Goal: Information Seeking & Learning: Learn about a topic

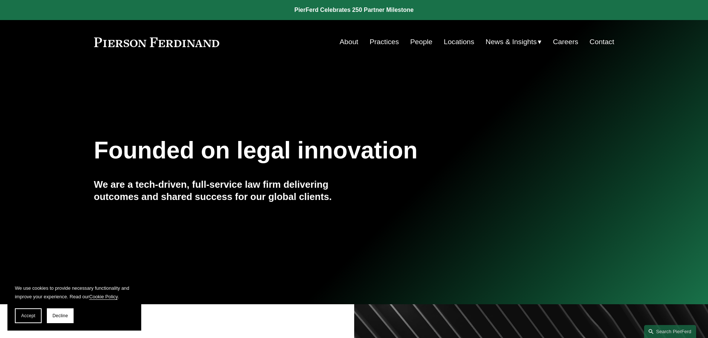
click at [385, 43] on link "Practices" at bounding box center [383, 42] width 29 height 14
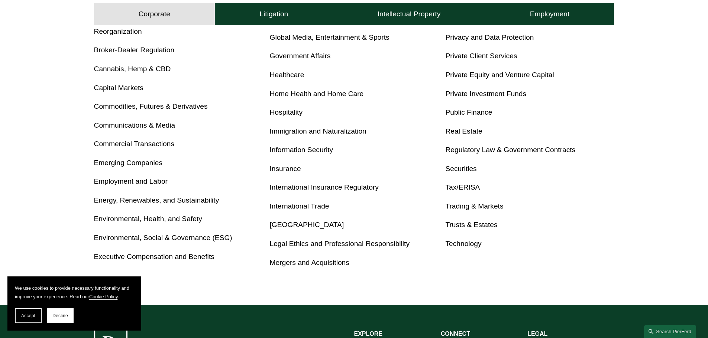
scroll to position [334, 0]
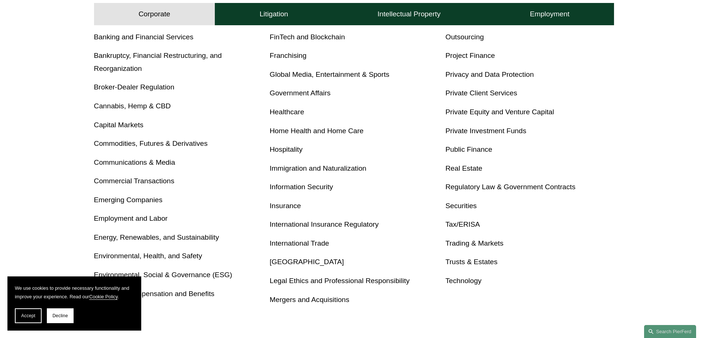
click at [458, 209] on link "Securities" at bounding box center [460, 206] width 31 height 8
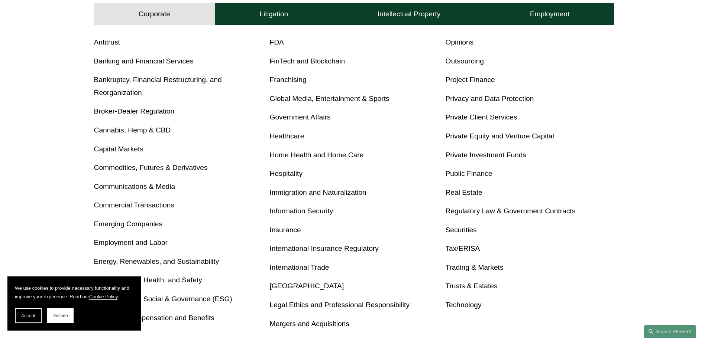
scroll to position [297, 0]
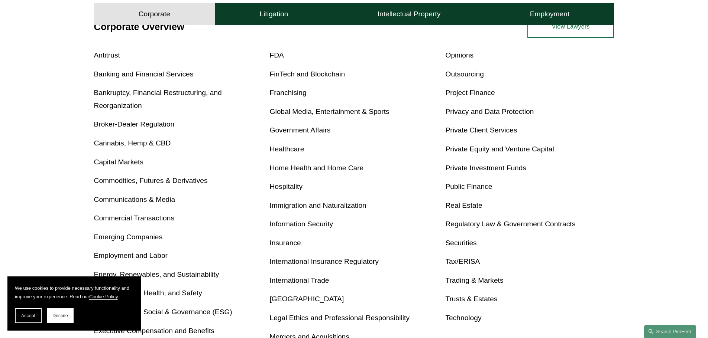
click at [457, 281] on link "Trading & Markets" at bounding box center [474, 281] width 58 height 8
click at [465, 149] on link "Private Equity and Venture Capital" at bounding box center [499, 149] width 108 height 8
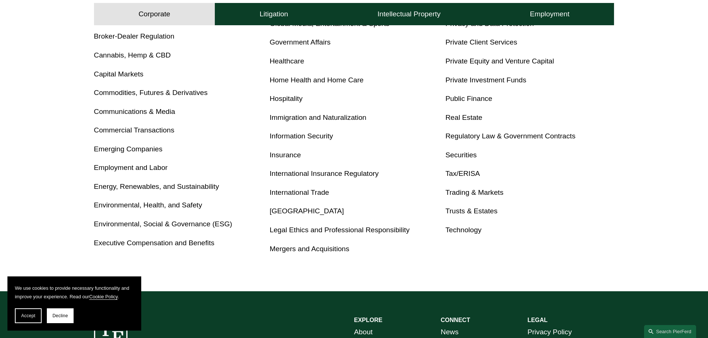
scroll to position [372, 0]
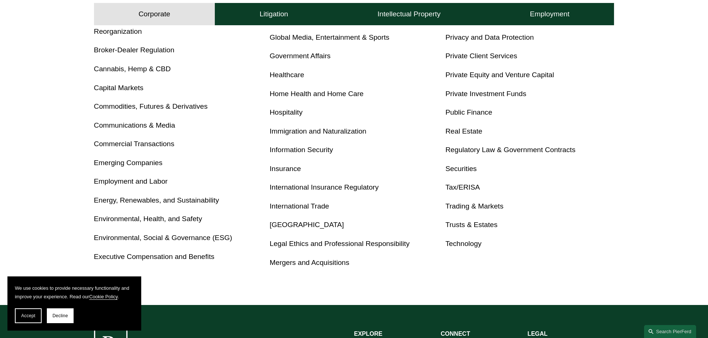
click at [150, 163] on link "Emerging Companies" at bounding box center [128, 163] width 69 height 8
click at [121, 162] on link "Emerging Companies" at bounding box center [128, 163] width 69 height 8
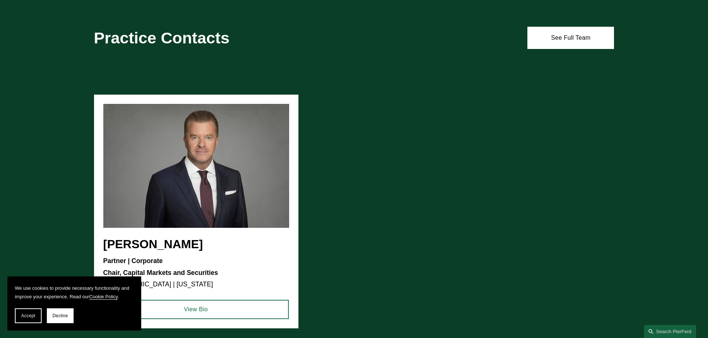
scroll to position [706, 0]
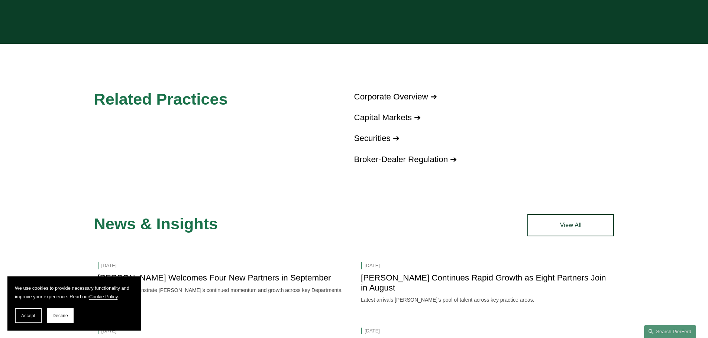
scroll to position [483, 0]
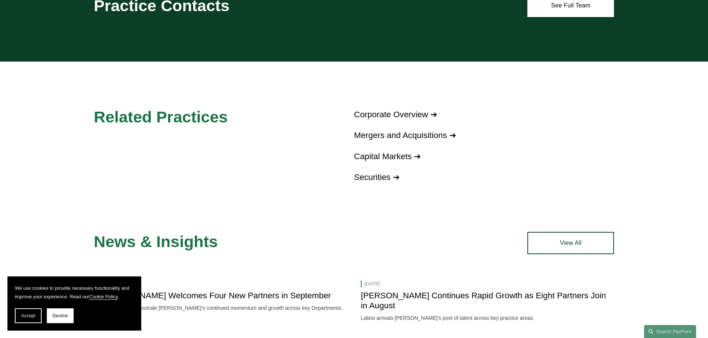
scroll to position [557, 0]
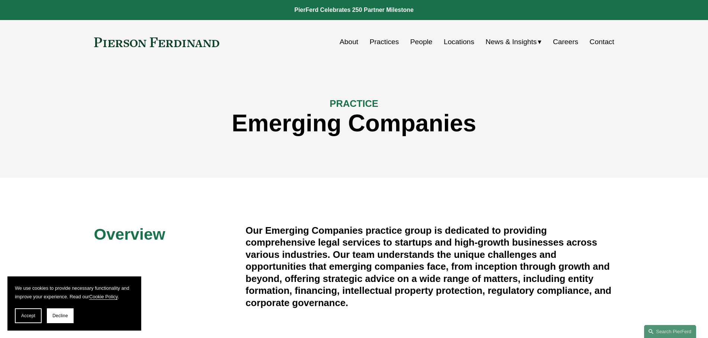
click at [410, 42] on link "People" at bounding box center [421, 42] width 22 height 14
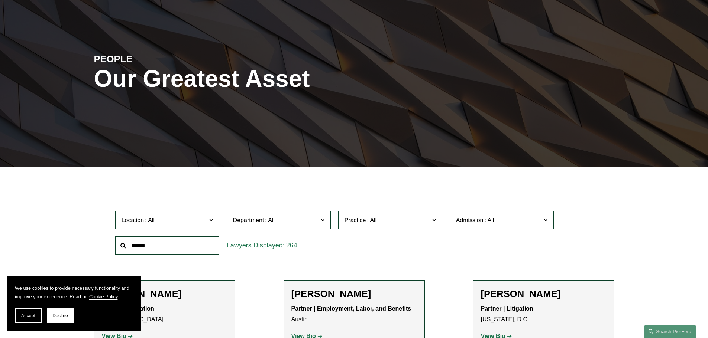
scroll to position [111, 0]
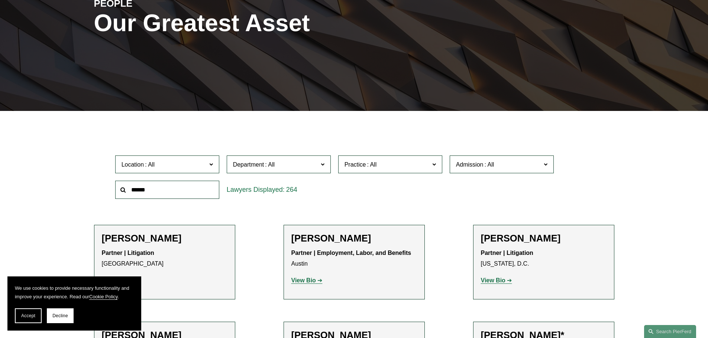
click at [168, 189] on input "text" at bounding box center [167, 190] width 104 height 18
type input "****"
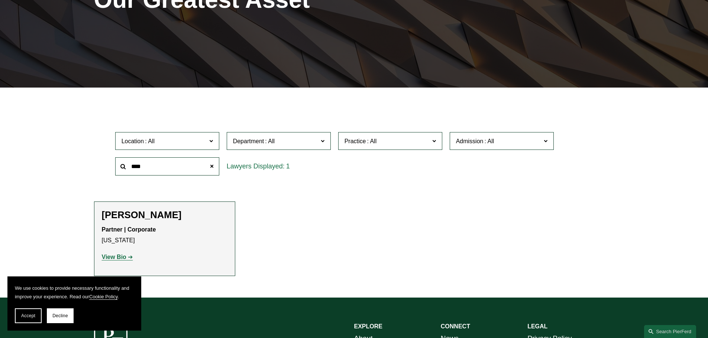
scroll to position [223, 0]
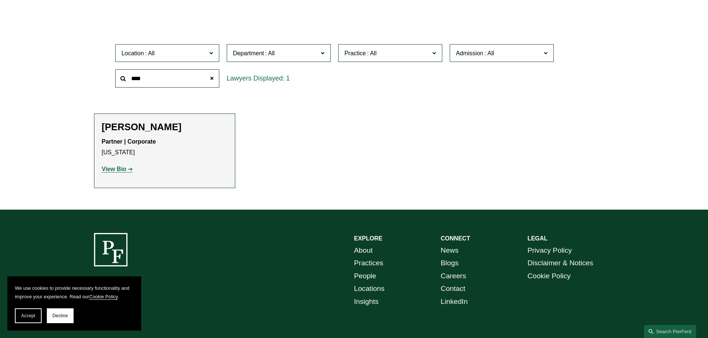
click at [110, 170] on strong "View Bio" at bounding box center [114, 169] width 25 height 6
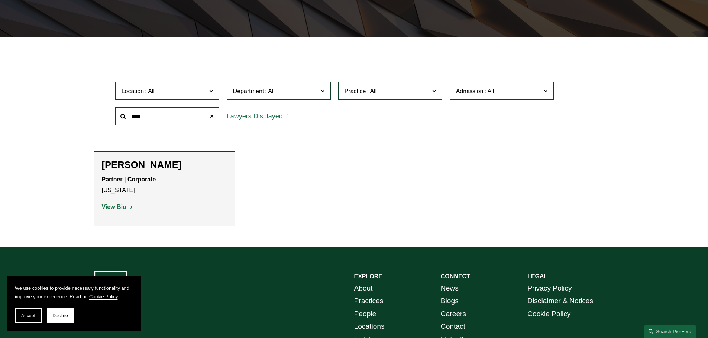
scroll to position [149, 0]
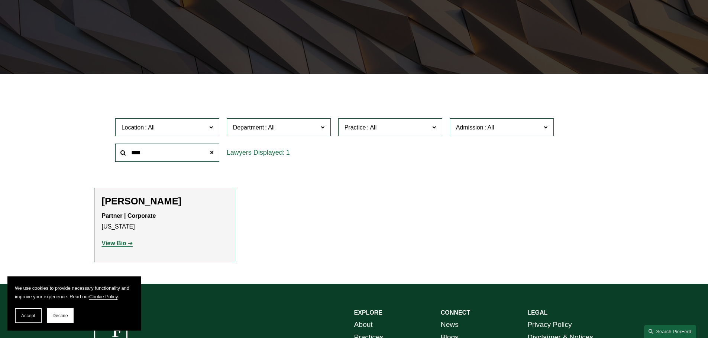
drag, startPoint x: 164, startPoint y: 152, endPoint x: 77, endPoint y: 148, distance: 87.0
click at [77, 148] on ul "Filter Location All Atlanta Austin Bellevue Boston Charlotte Chicago Cincinnati…" at bounding box center [353, 178] width 563 height 171
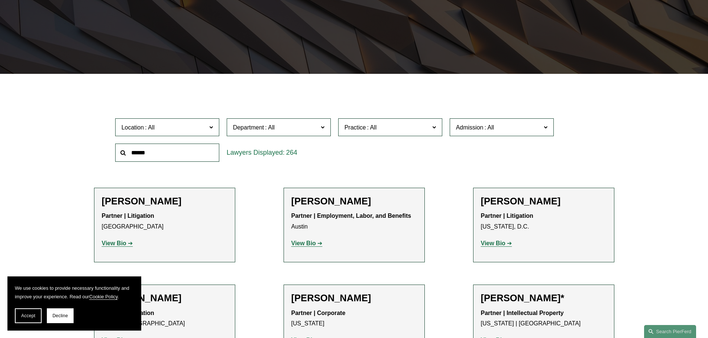
drag, startPoint x: 158, startPoint y: 156, endPoint x: 100, endPoint y: 155, distance: 58.0
click at [100, 155] on div "Location All Atlanta Austin Bellevue Boston Charlotte Chicago Cincinnati Clevel…" at bounding box center [354, 140] width 520 height 51
type input "****"
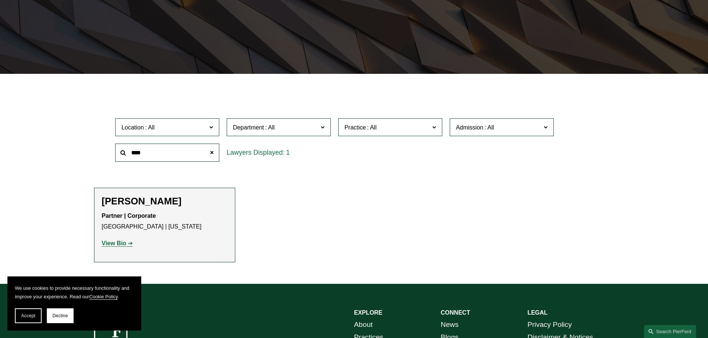
click at [126, 243] on link "View Bio" at bounding box center [117, 243] width 31 height 6
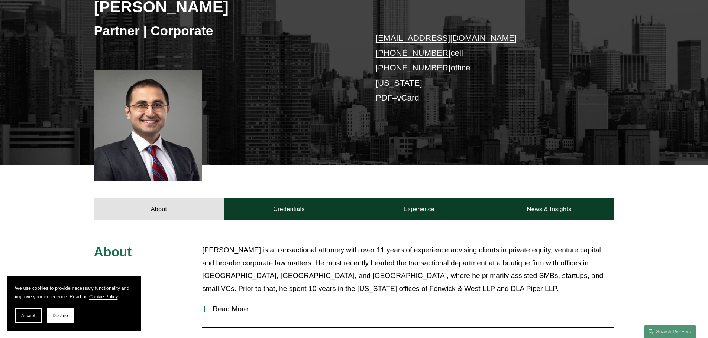
scroll to position [260, 0]
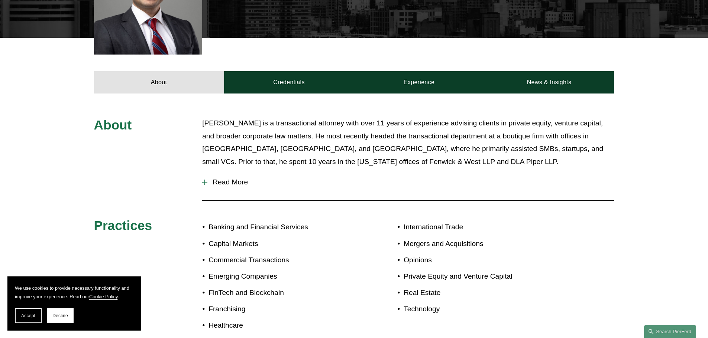
click at [237, 182] on span "Read More" at bounding box center [410, 182] width 406 height 8
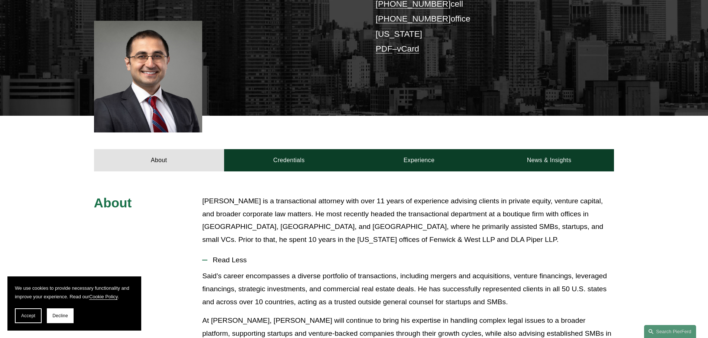
scroll to position [74, 0]
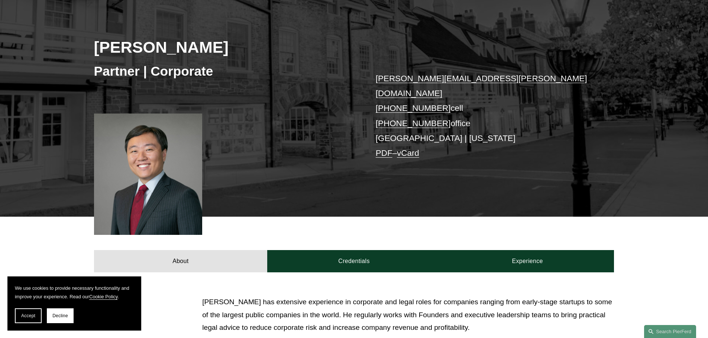
scroll to position [223, 0]
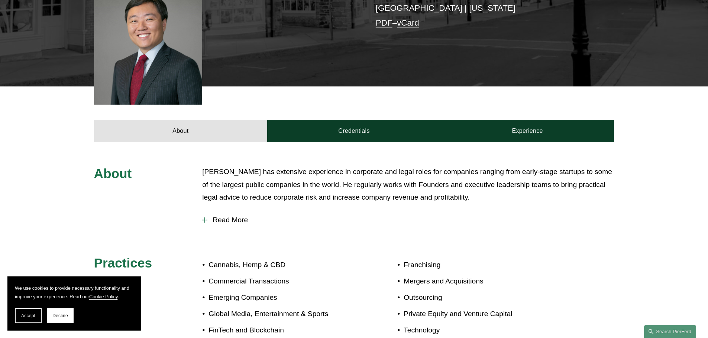
click at [210, 216] on span "Read More" at bounding box center [410, 220] width 406 height 8
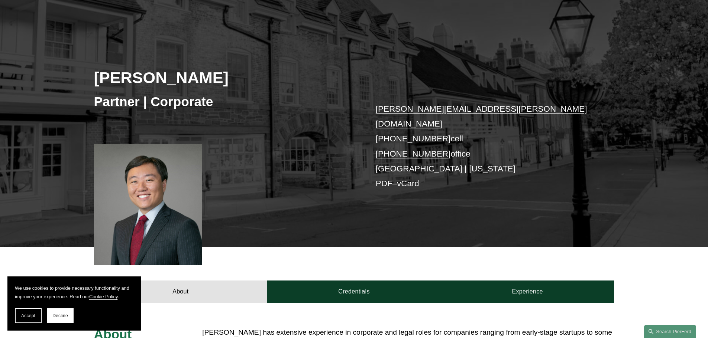
scroll to position [74, 0]
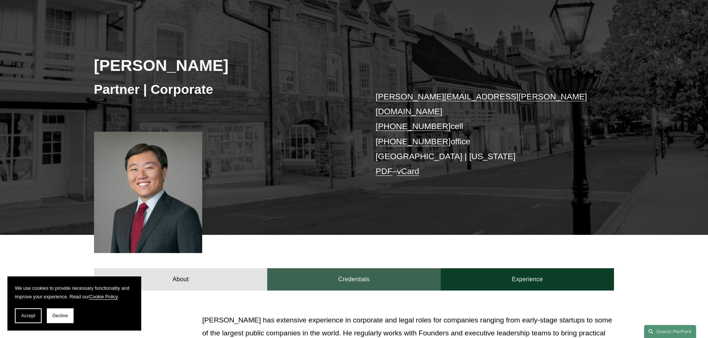
drag, startPoint x: 318, startPoint y: 264, endPoint x: 346, endPoint y: 263, distance: 28.2
click at [319, 269] on link "Credentials" at bounding box center [354, 280] width 174 height 22
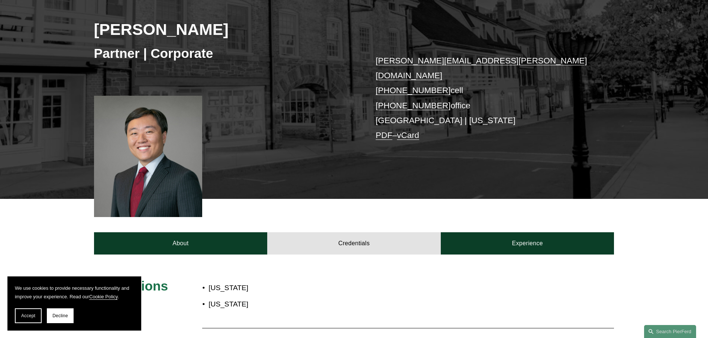
scroll to position [186, 0]
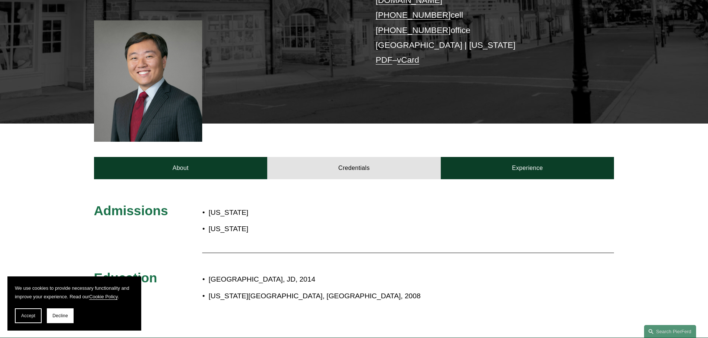
click at [488, 181] on div "Admissions New York New Jersey Education Fordham University, JD, 2014 New York …" at bounding box center [354, 258] width 708 height 159
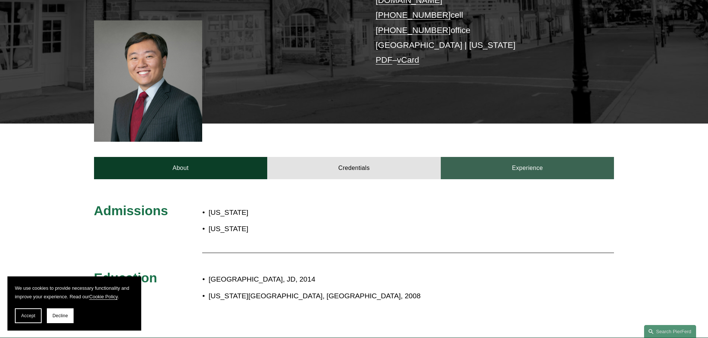
click at [500, 166] on link "Experience" at bounding box center [528, 168] width 174 height 22
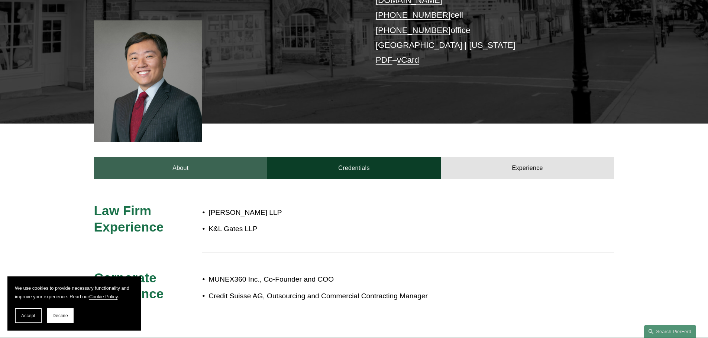
click at [192, 165] on link "About" at bounding box center [181, 168] width 174 height 22
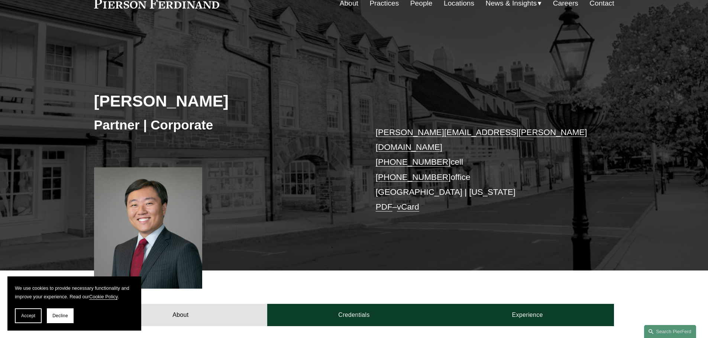
scroll to position [0, 0]
